Goal: Task Accomplishment & Management: Use online tool/utility

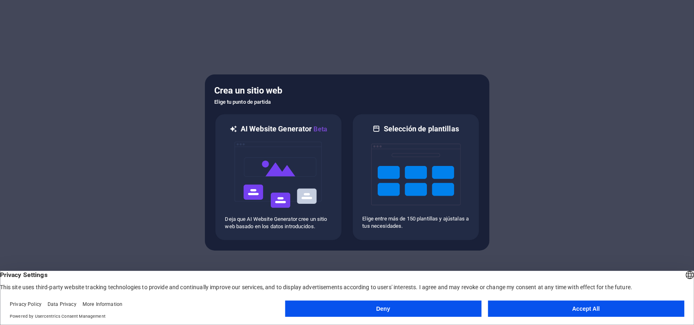
click at [565, 311] on button "Accept All" at bounding box center [586, 309] width 196 height 16
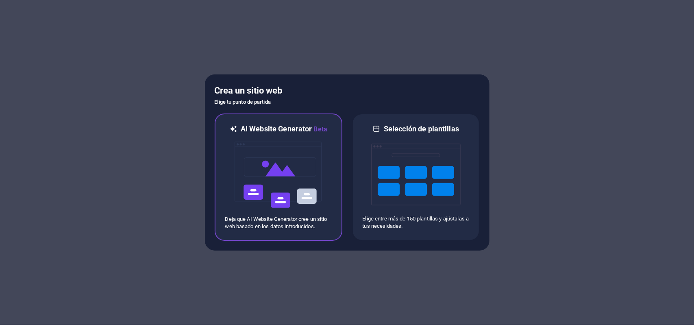
click at [290, 210] on img at bounding box center [278, 174] width 89 height 81
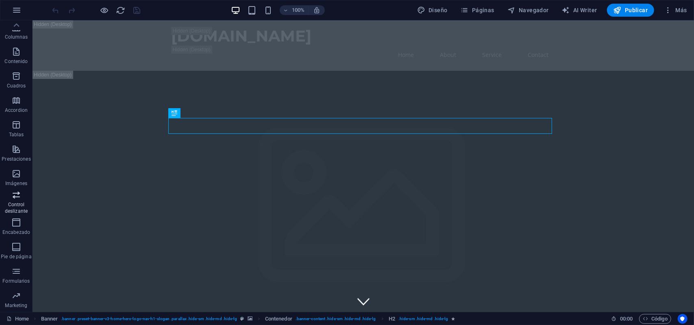
scroll to position [74, 0]
click at [621, 5] on button "Publicar" at bounding box center [631, 10] width 48 height 13
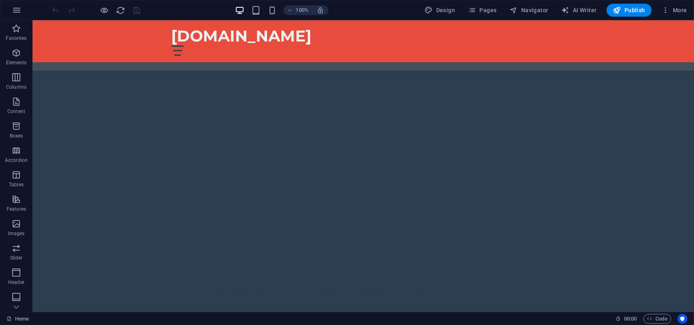
scroll to position [935, 0]
